Goal: Task Accomplishment & Management: Manage account settings

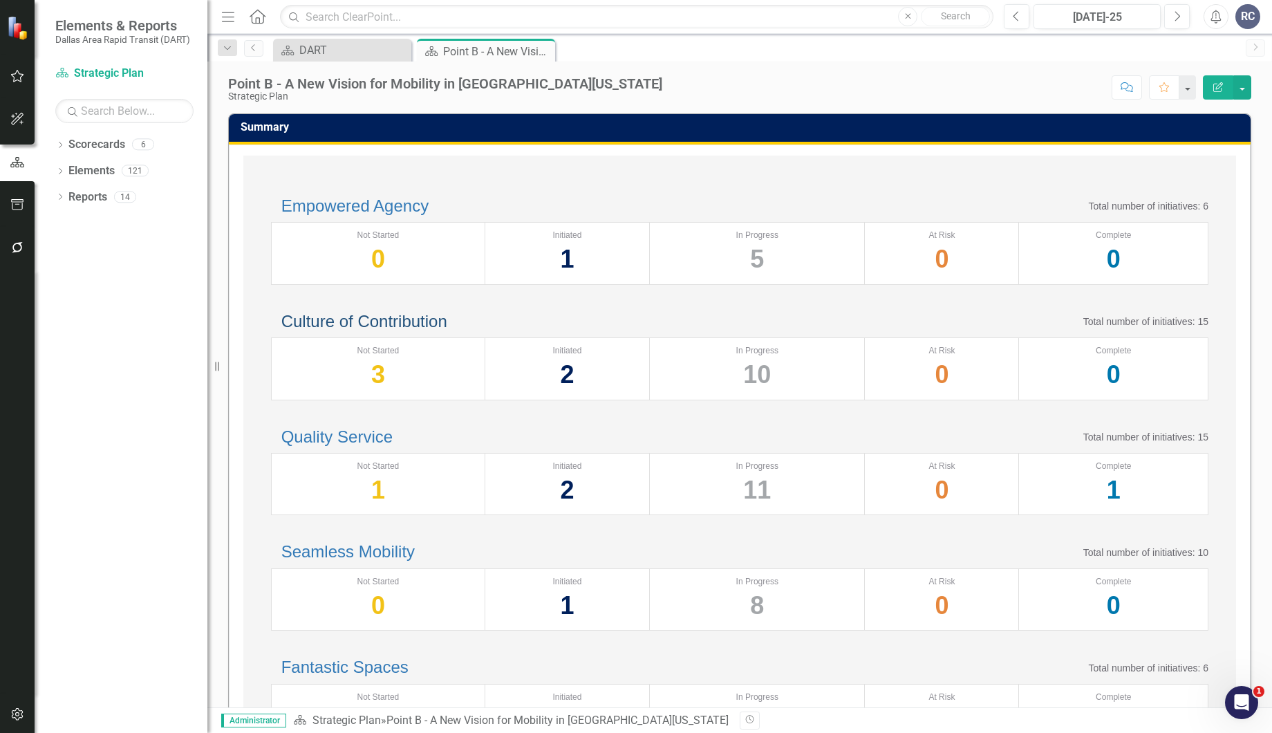
click at [387, 330] on link "Culture of Contribution" at bounding box center [364, 321] width 166 height 19
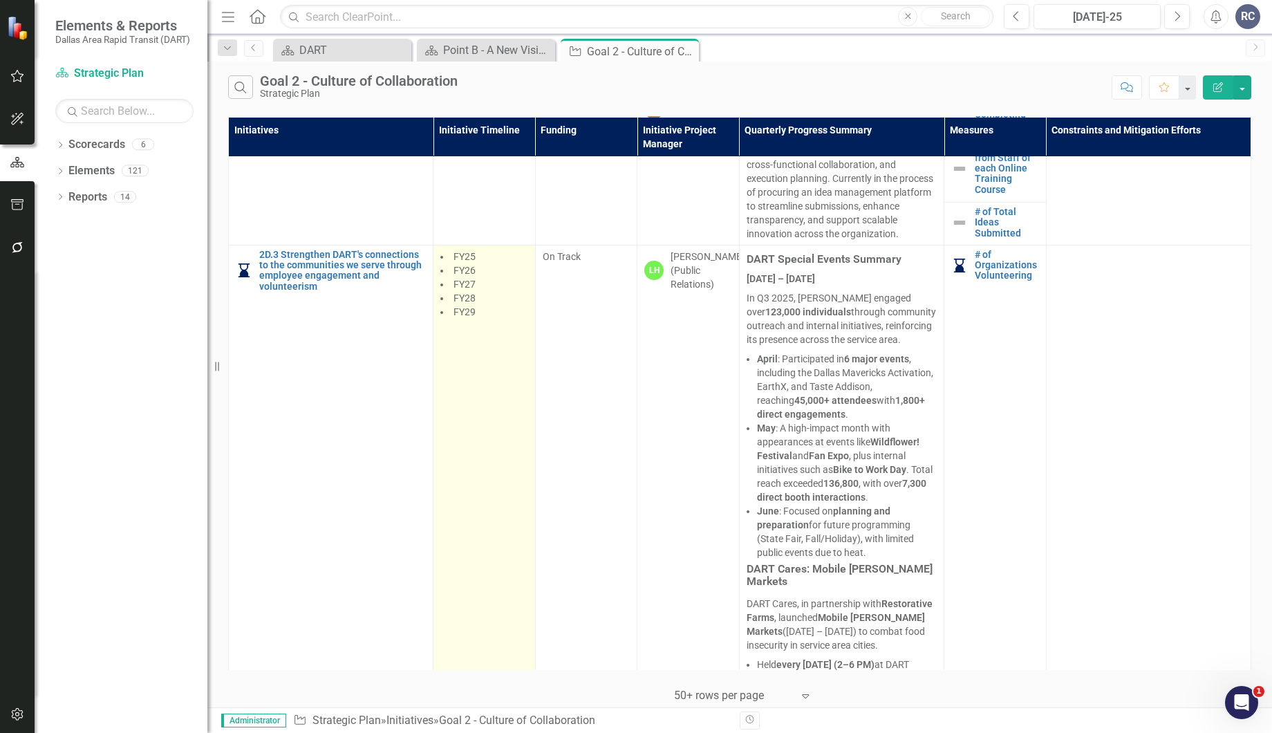
scroll to position [2373, 0]
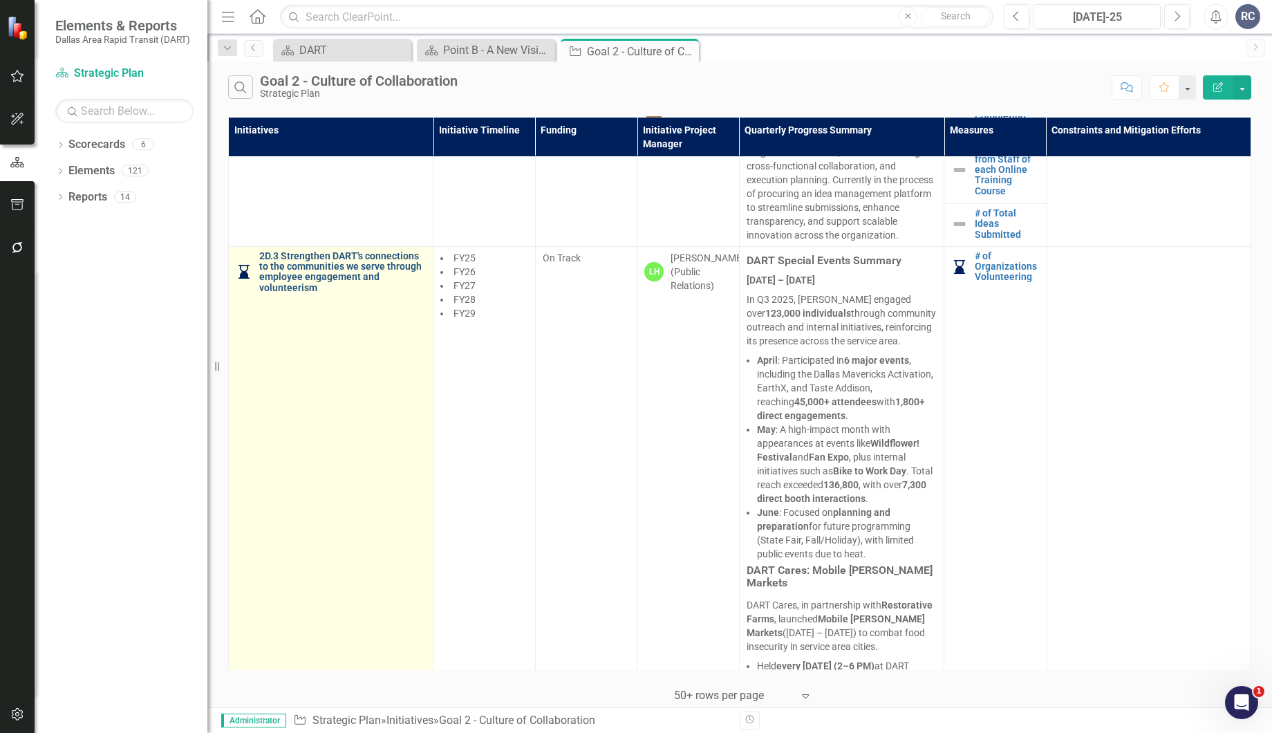
click at [280, 294] on link "2D.3 Strengthen DART's connections to the communities we serve through employee…" at bounding box center [342, 272] width 167 height 43
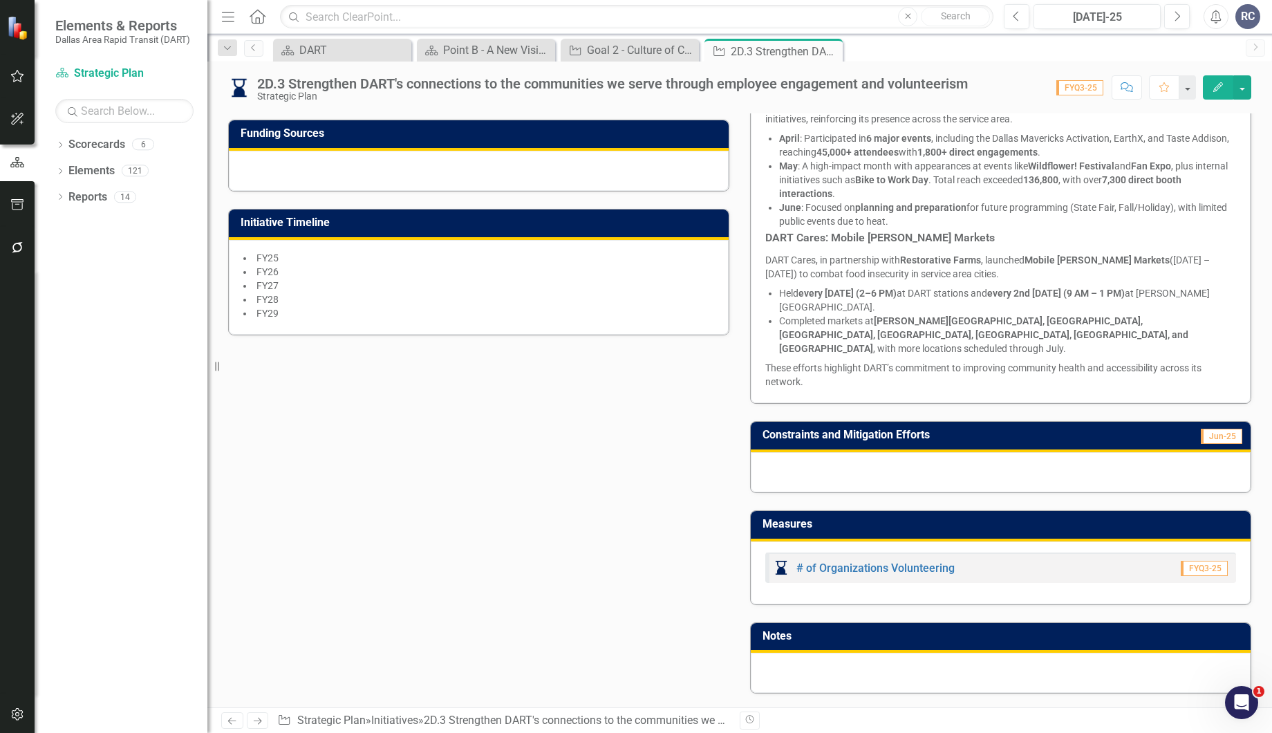
scroll to position [384, 0]
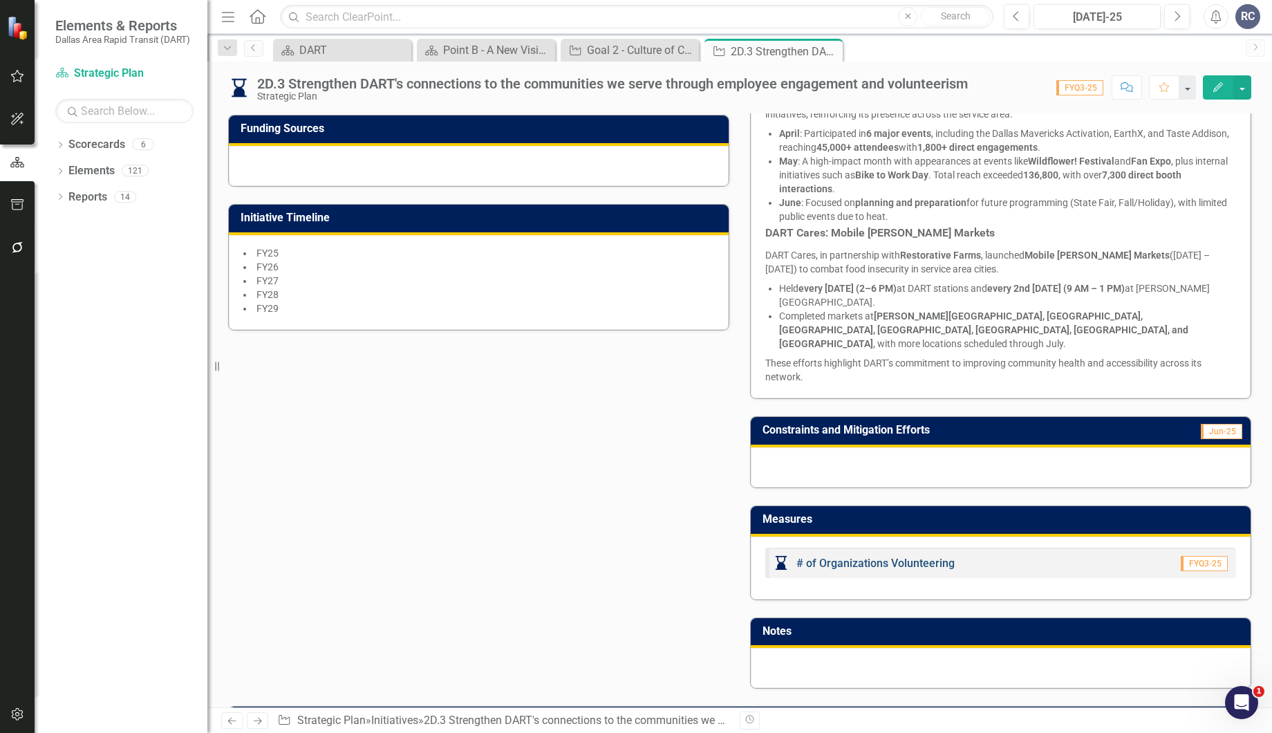
click at [910, 556] on link "# of Organizations Volunteering" at bounding box center [875, 562] width 158 height 13
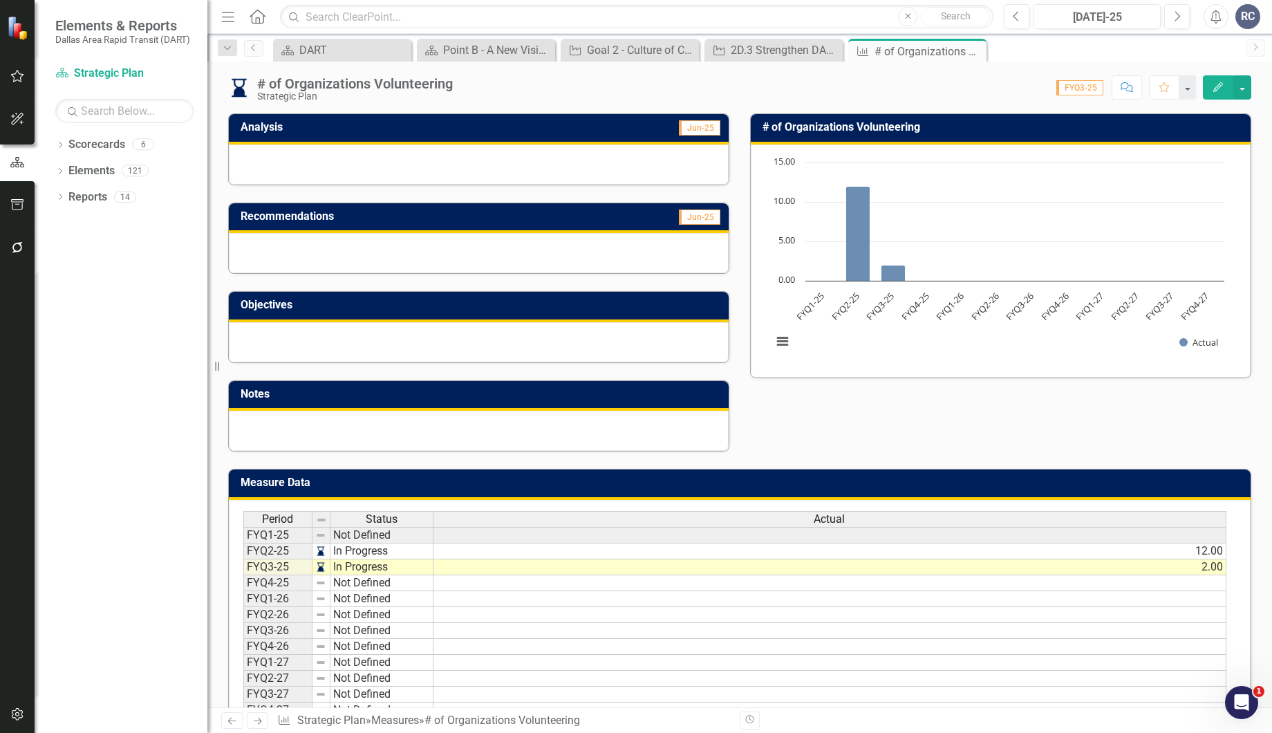
click at [1218, 89] on icon "Edit" at bounding box center [1217, 87] width 12 height 10
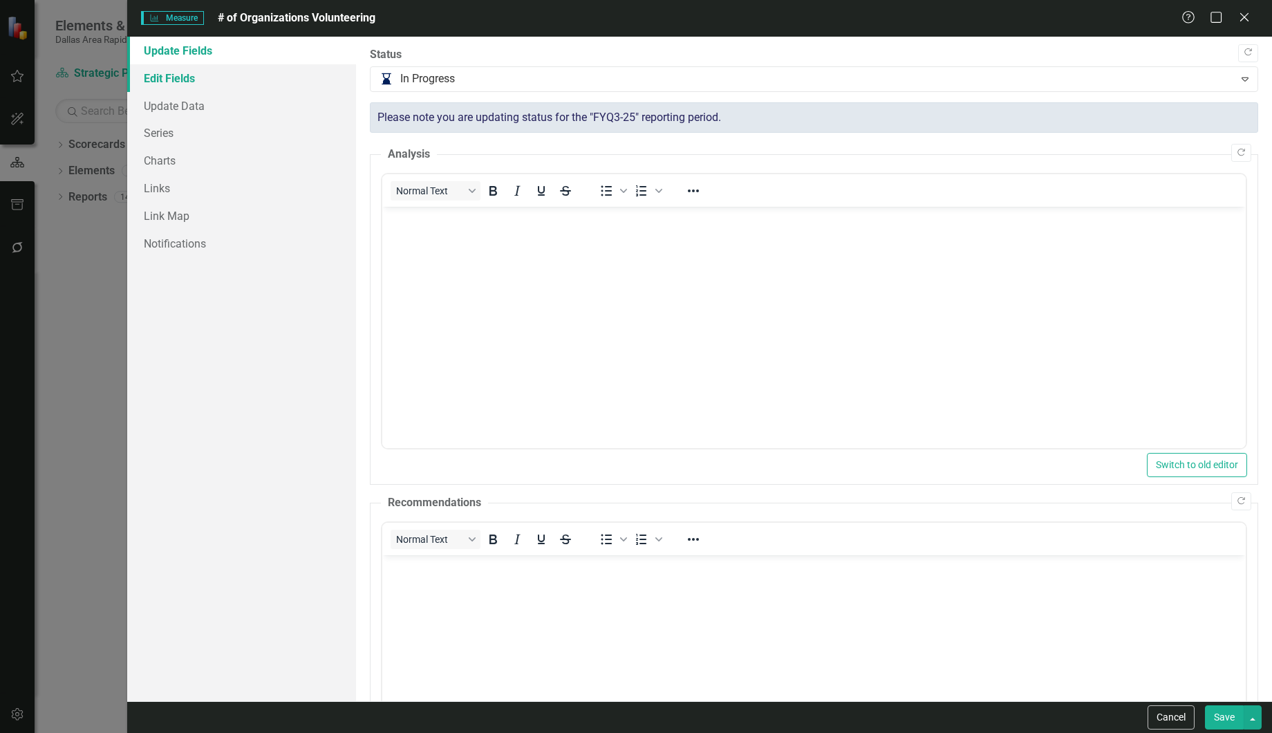
click at [229, 70] on link "Edit Fields" at bounding box center [241, 78] width 229 height 28
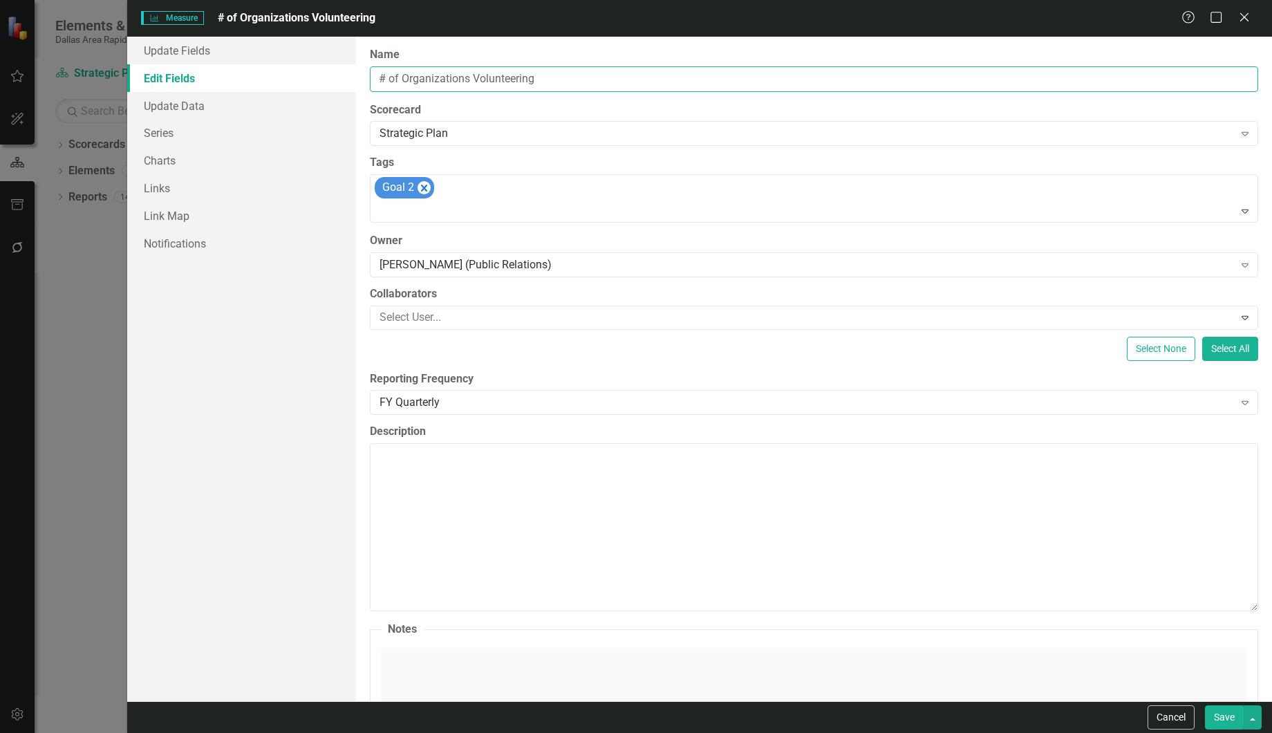
drag, startPoint x: 554, startPoint y: 75, endPoint x: 517, endPoint y: 84, distance: 38.4
click at [517, 84] on input "# of Organizations Volunteering" at bounding box center [814, 79] width 888 height 26
type input "# of Organizations Volunteered At"
click at [1216, 715] on button "Save" at bounding box center [1223, 717] width 39 height 24
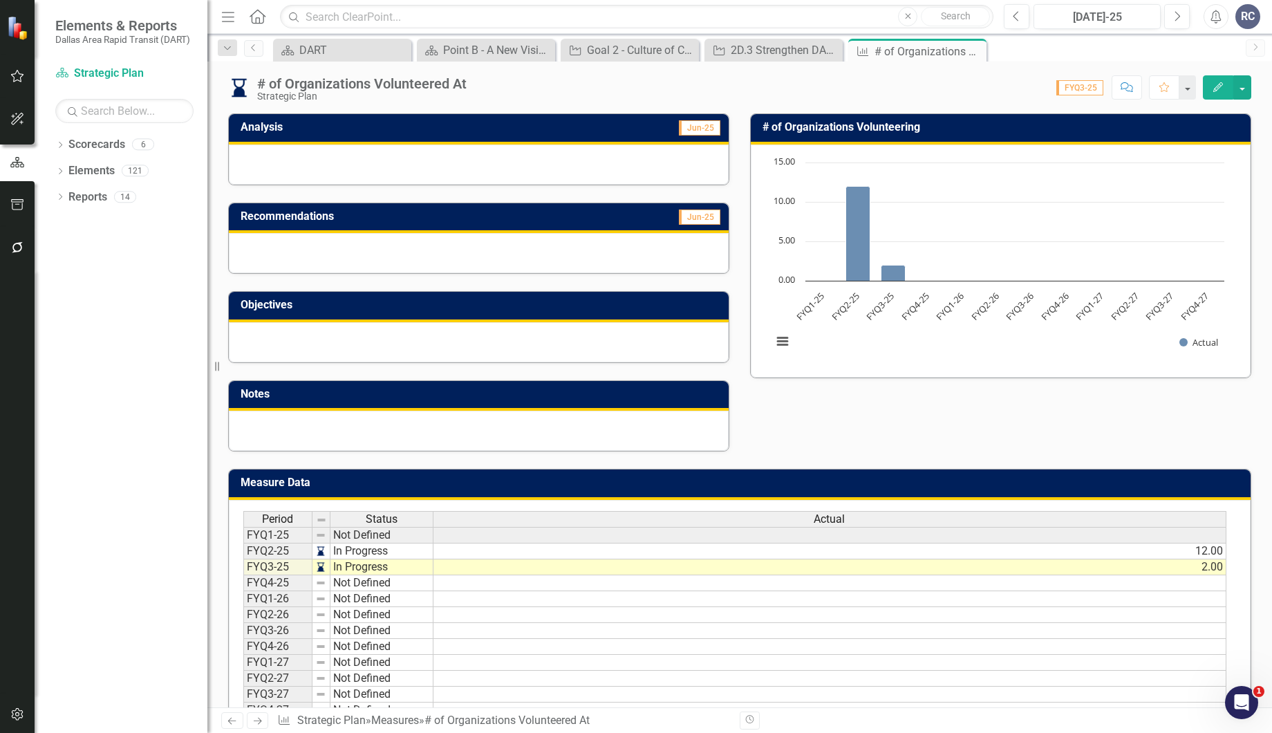
click at [912, 133] on td "# of Organizations Volunteering" at bounding box center [1002, 128] width 481 height 23
click at [912, 132] on h3 "# of Organizations Volunteering" at bounding box center [1002, 127] width 481 height 12
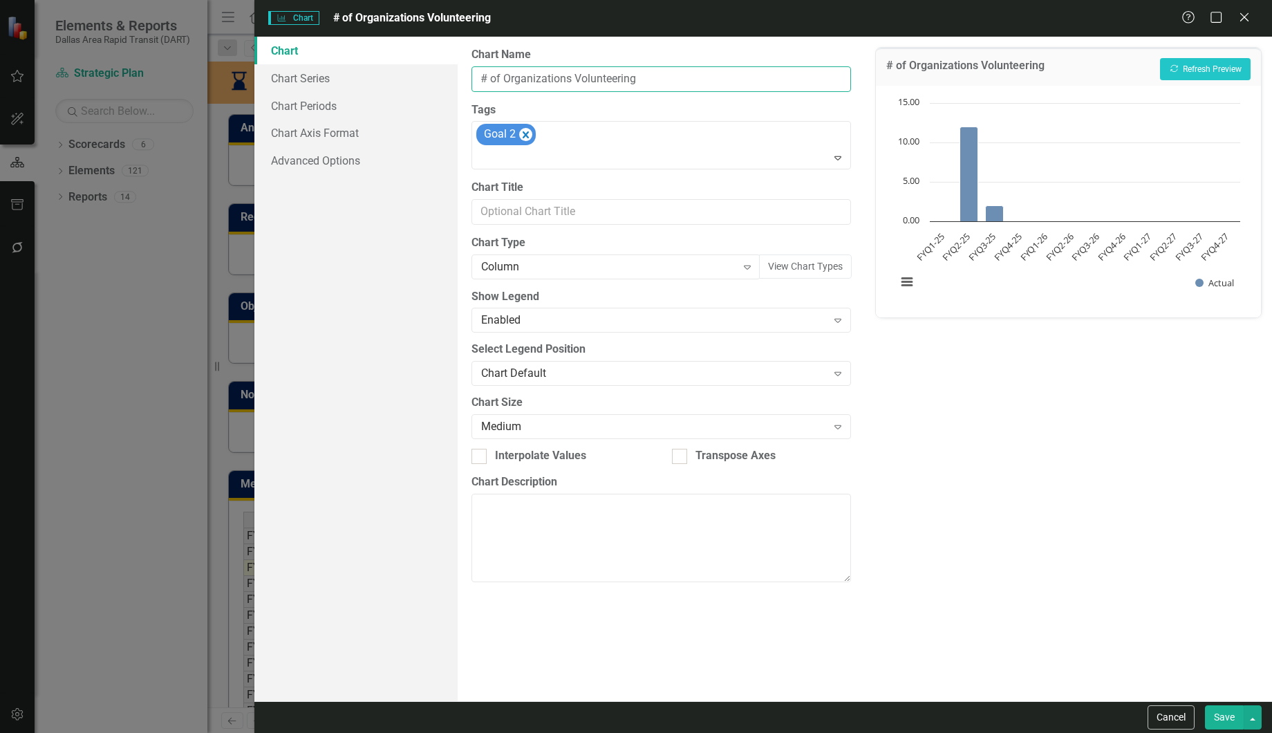
click at [656, 81] on input "# of Organizations Volunteering" at bounding box center [660, 79] width 379 height 26
type input "# of Organizations Volunteered At"
click at [1222, 719] on button "Save" at bounding box center [1223, 717] width 39 height 24
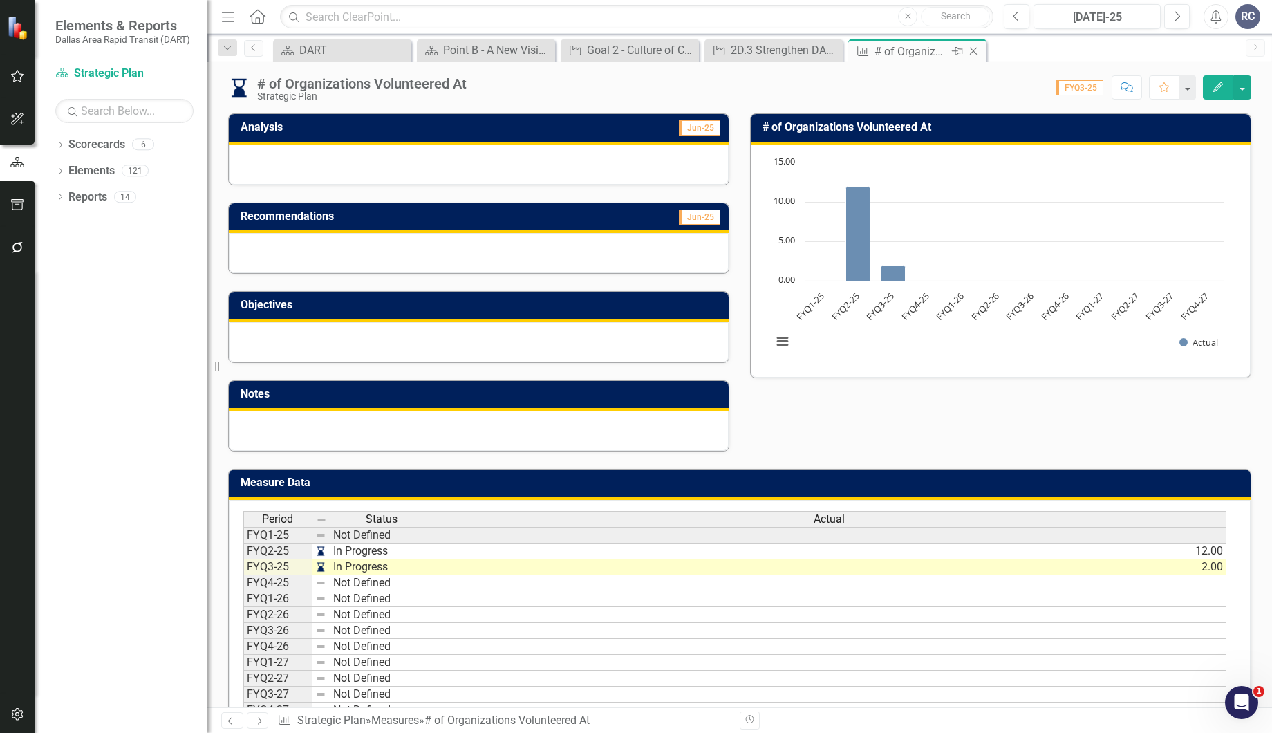
click at [975, 53] on icon at bounding box center [974, 52] width 8 height 8
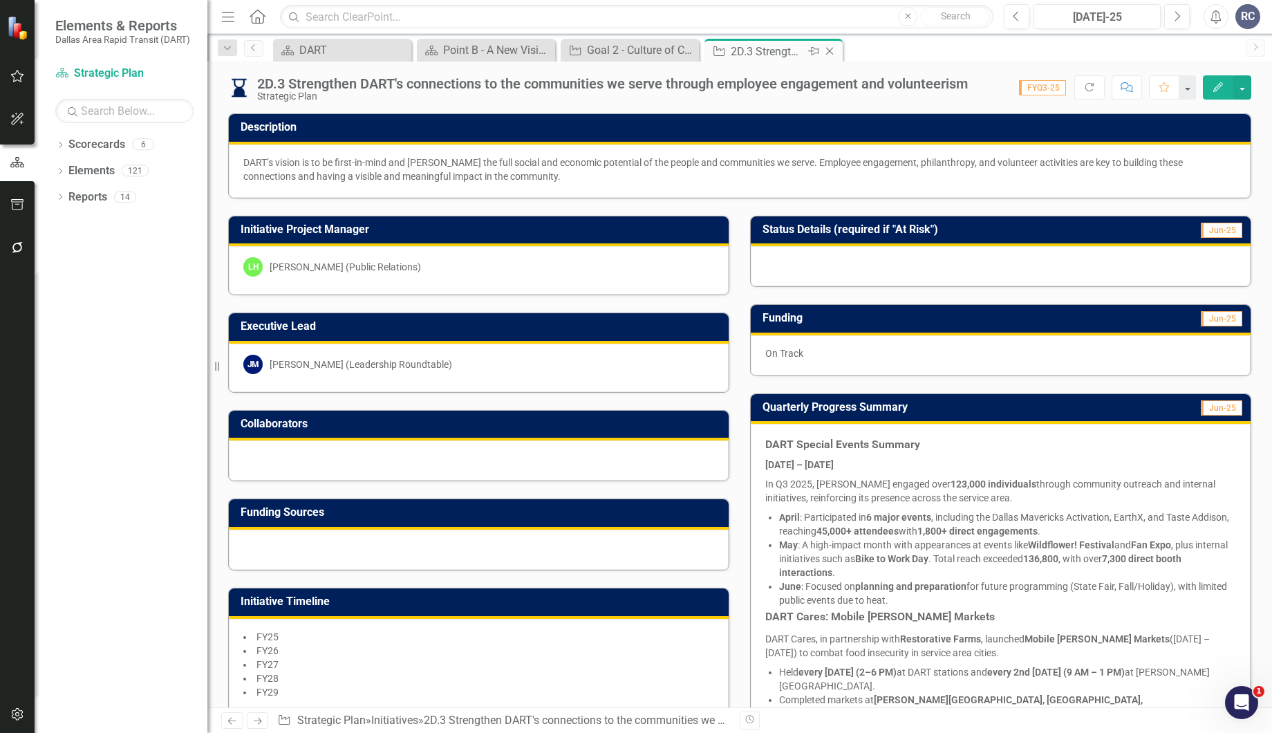
click at [830, 53] on icon "Close" at bounding box center [829, 51] width 14 height 11
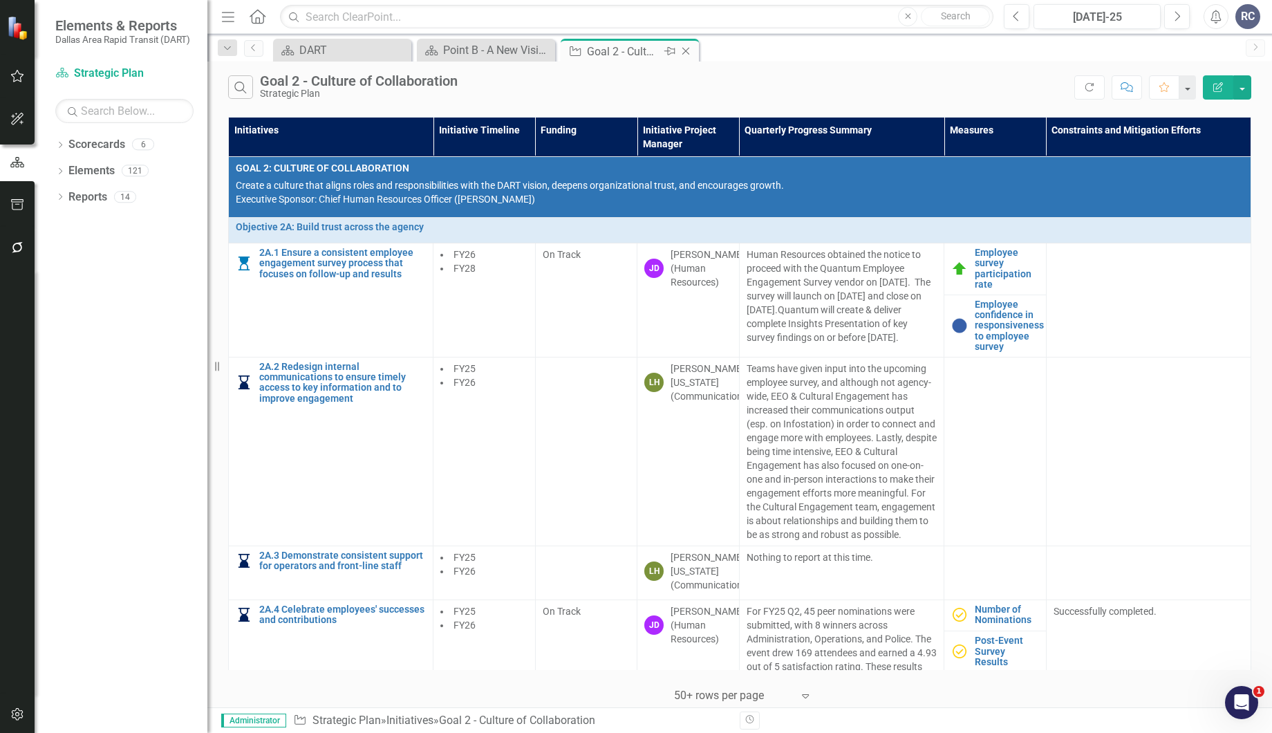
click at [692, 51] on div "Close" at bounding box center [686, 51] width 17 height 17
